Goal: Transaction & Acquisition: Purchase product/service

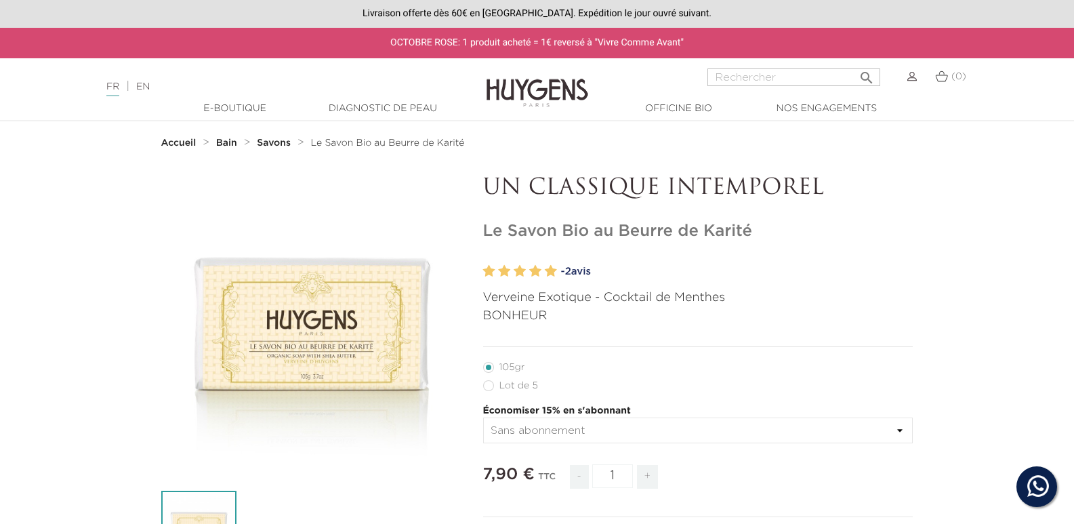
click at [679, 425] on select "Sans abonnement" at bounding box center [698, 430] width 430 height 26
click at [745, 315] on p "BONHEUR" at bounding box center [698, 316] width 430 height 18
click at [670, 421] on select "Sans abonnement" at bounding box center [698, 430] width 430 height 26
click at [519, 390] on label63"] "Lot de 5" at bounding box center [518, 385] width 71 height 11
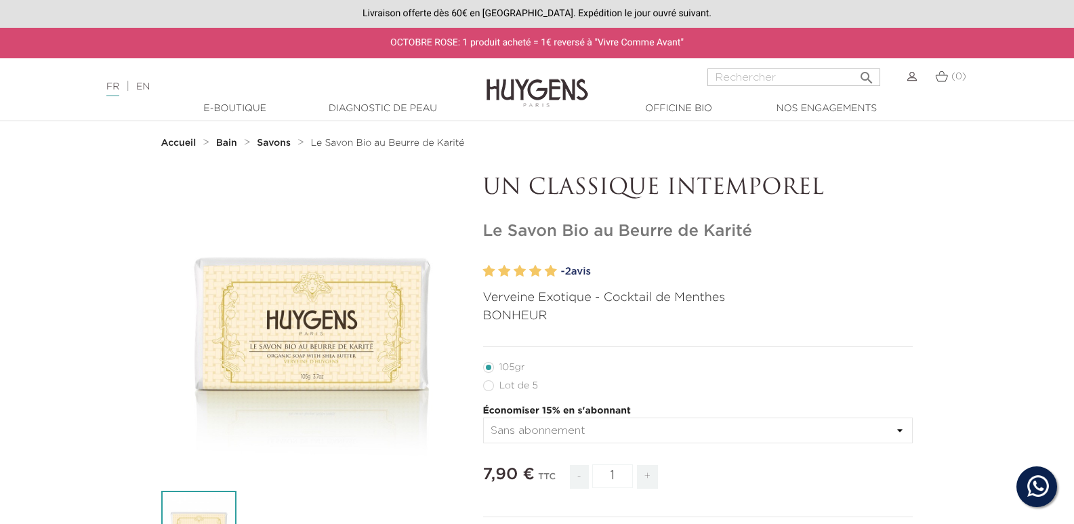
radio input "true"
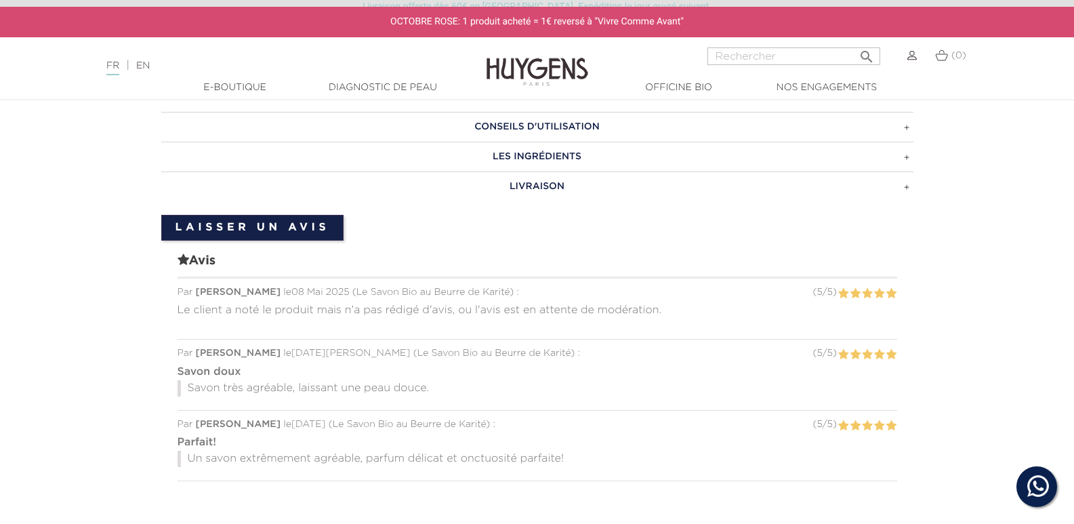
scroll to position [881, 0]
